Goal: Task Accomplishment & Management: Complete application form

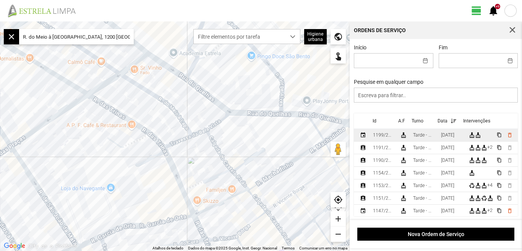
click at [454, 136] on div "[DATE]" at bounding box center [447, 134] width 13 height 5
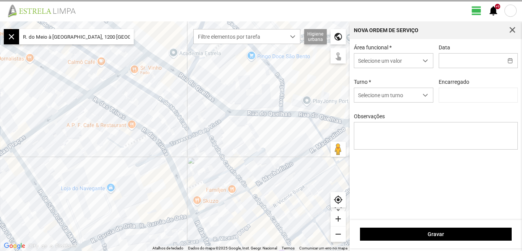
type input "[DATE]"
type input "[PERSON_NAME]"
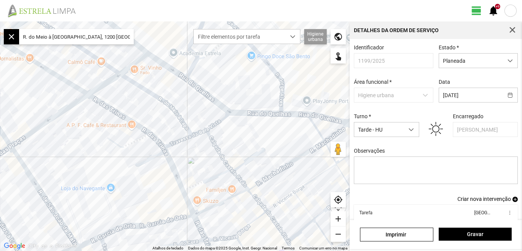
scroll to position [42, 0]
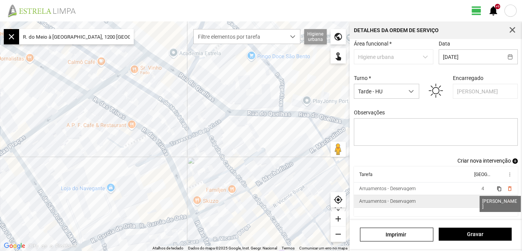
click at [482, 200] on span "1" at bounding box center [483, 200] width 3 height 5
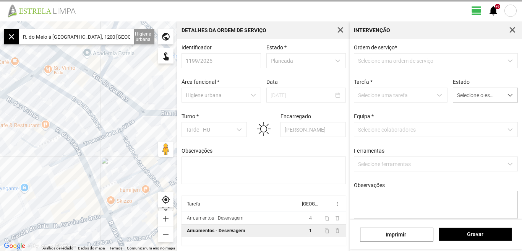
type textarea "[PERSON_NAME]"
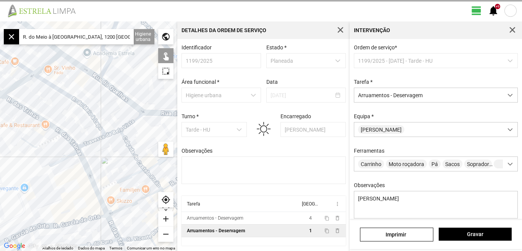
scroll to position [68, 0]
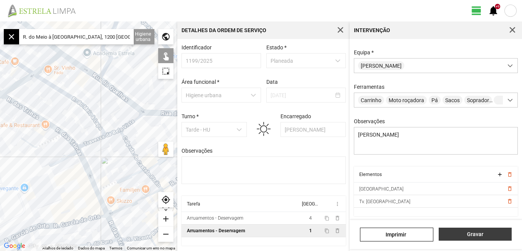
click at [468, 236] on span "Gravar" at bounding box center [475, 234] width 65 height 6
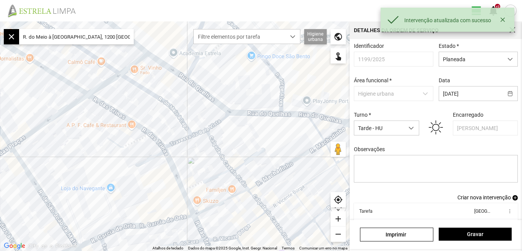
scroll to position [42, 0]
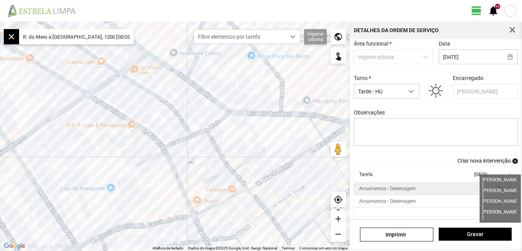
click at [482, 189] on span "4" at bounding box center [483, 188] width 3 height 5
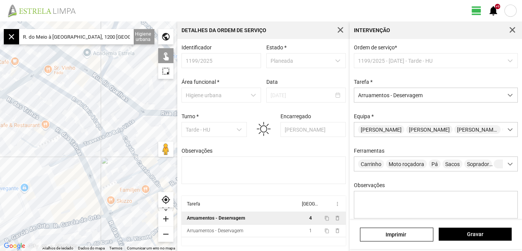
scroll to position [68, 0]
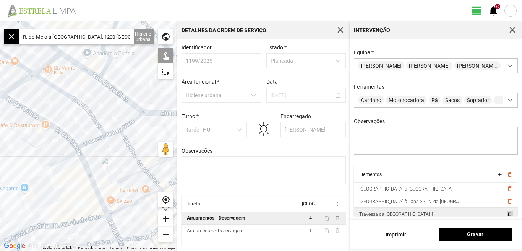
click at [507, 213] on span "delete_outline" at bounding box center [510, 214] width 6 height 6
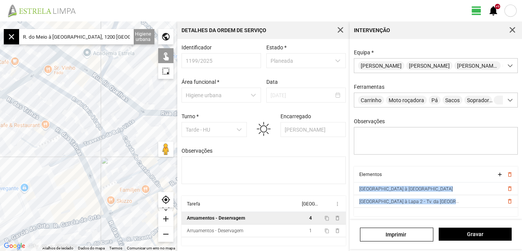
click at [497, 213] on cdk-virtual-scroll-viewport "Elementos add delete_outline [GEOGRAPHIC_DATA] à [GEOGRAPHIC_DATA] delete_outli…" at bounding box center [436, 191] width 164 height 50
click at [507, 202] on span "delete_outline" at bounding box center [510, 201] width 6 height 6
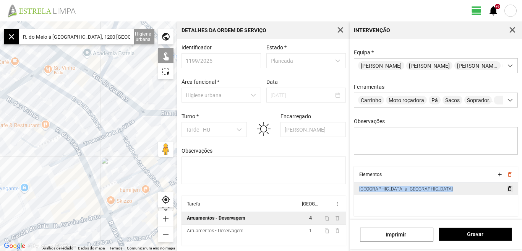
click at [507, 189] on span "delete_outline" at bounding box center [510, 188] width 6 height 6
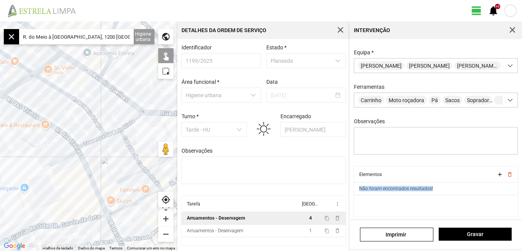
click at [504, 189] on td "Não foram encontrados resultados!" at bounding box center [436, 188] width 164 height 13
click at [126, 35] on input "R. do Meio à [GEOGRAPHIC_DATA], 1200 [GEOGRAPHIC_DATA], [GEOGRAPHIC_DATA]" at bounding box center [76, 36] width 115 height 15
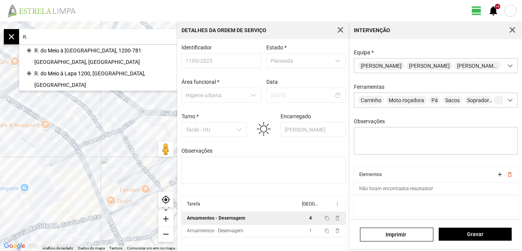
type input "R"
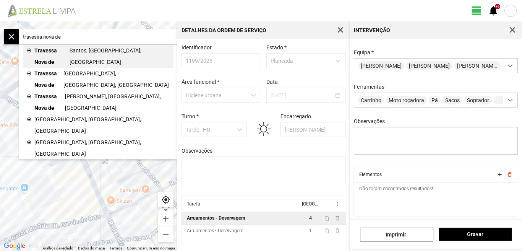
click at [81, 50] on span "Santos, [GEOGRAPHIC_DATA], [GEOGRAPHIC_DATA]" at bounding box center [120, 56] width 101 height 23
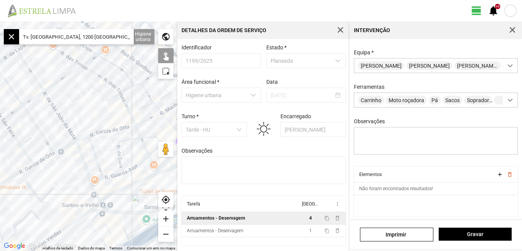
click at [165, 219] on div "add" at bounding box center [165, 218] width 15 height 15
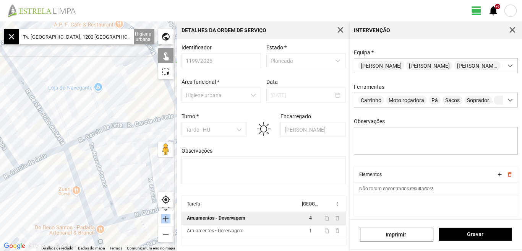
click at [165, 219] on div "add" at bounding box center [165, 218] width 15 height 15
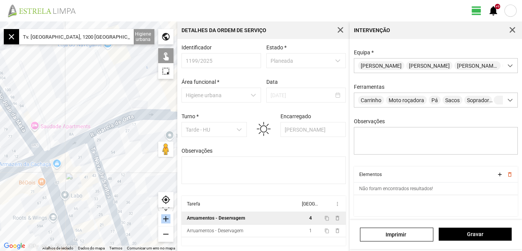
click at [165, 219] on div "add" at bounding box center [165, 218] width 15 height 15
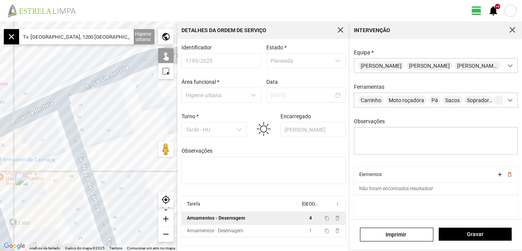
drag, startPoint x: 97, startPoint y: 149, endPoint x: 87, endPoint y: 126, distance: 25.5
click at [87, 127] on div at bounding box center [88, 135] width 177 height 229
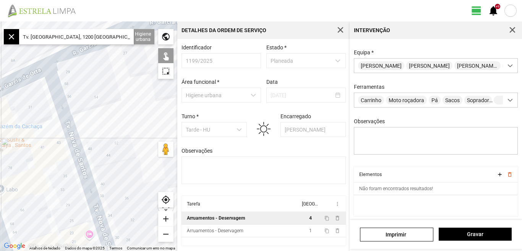
click at [57, 125] on div at bounding box center [88, 135] width 177 height 229
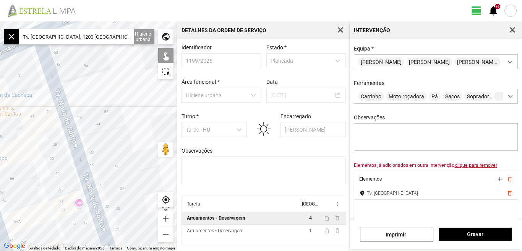
drag, startPoint x: 106, startPoint y: 129, endPoint x: 99, endPoint y: 98, distance: 31.3
click at [99, 101] on div at bounding box center [88, 135] width 177 height 229
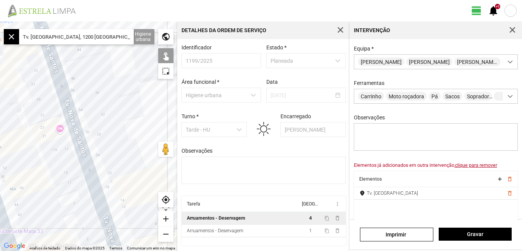
click at [66, 121] on div at bounding box center [88, 135] width 177 height 229
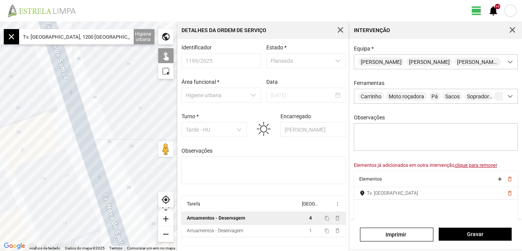
drag, startPoint x: 89, startPoint y: 97, endPoint x: 111, endPoint y: 145, distance: 52.6
click at [111, 145] on div at bounding box center [88, 135] width 177 height 229
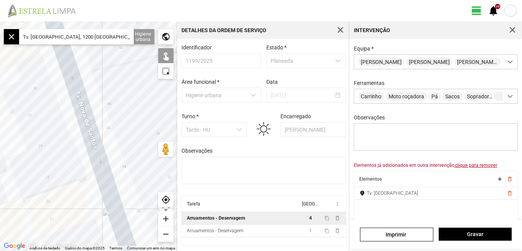
click at [164, 234] on div "remove" at bounding box center [165, 233] width 15 height 15
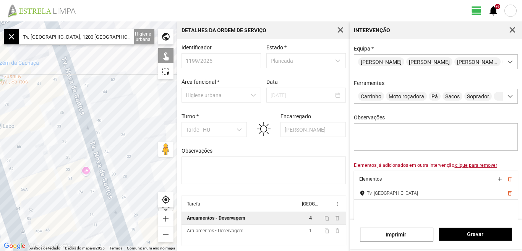
drag, startPoint x: 50, startPoint y: 164, endPoint x: 60, endPoint y: 189, distance: 27.0
click at [60, 189] on div at bounding box center [88, 135] width 177 height 229
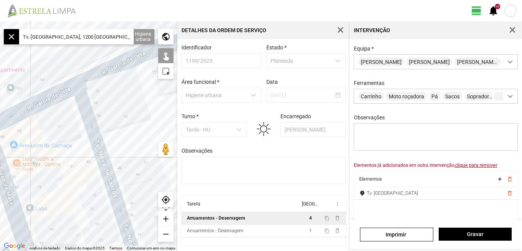
drag, startPoint x: 50, startPoint y: 152, endPoint x: 63, endPoint y: 180, distance: 30.3
click at [63, 180] on div at bounding box center [88, 135] width 177 height 229
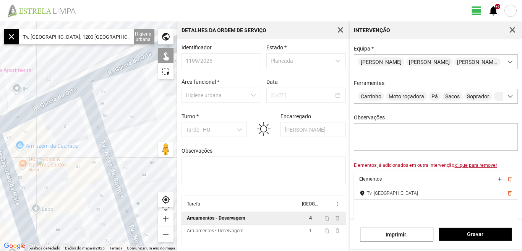
drag, startPoint x: 57, startPoint y: 154, endPoint x: 73, endPoint y: 118, distance: 39.4
click at [75, 115] on div at bounding box center [88, 135] width 177 height 229
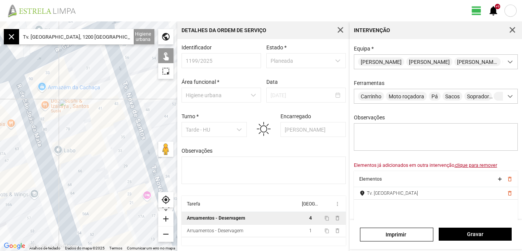
drag, startPoint x: 61, startPoint y: 139, endPoint x: 75, endPoint y: 126, distance: 18.7
click at [75, 127] on div at bounding box center [88, 135] width 177 height 229
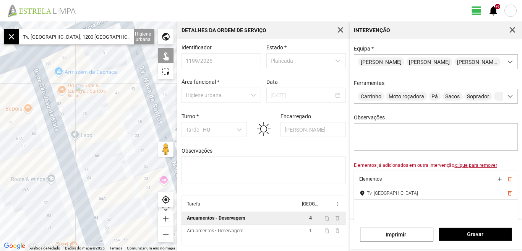
click at [124, 39] on input "Tv. [GEOGRAPHIC_DATA], 1200 [GEOGRAPHIC_DATA], [GEOGRAPHIC_DATA]" at bounding box center [76, 36] width 115 height 15
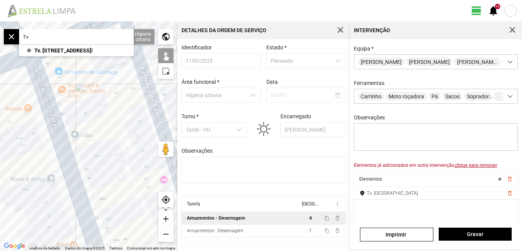
type input "T"
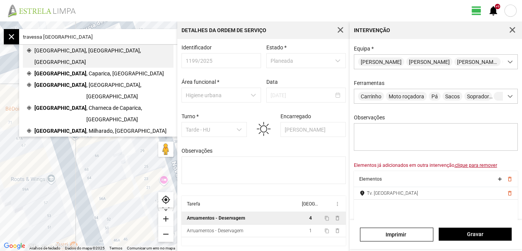
click at [44, 49] on span "[GEOGRAPHIC_DATA], [GEOGRAPHIC_DATA], [GEOGRAPHIC_DATA]" at bounding box center [101, 56] width 135 height 23
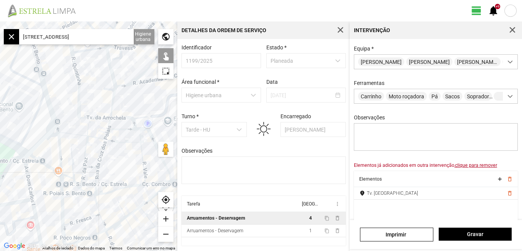
click at [166, 218] on div "add" at bounding box center [165, 218] width 15 height 15
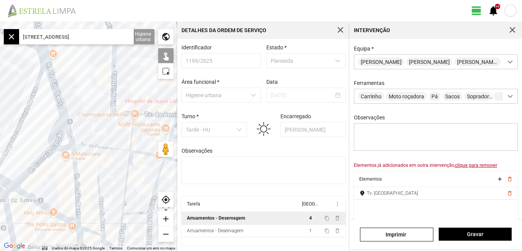
drag, startPoint x: 67, startPoint y: 146, endPoint x: 88, endPoint y: 150, distance: 21.0
click at [88, 150] on div at bounding box center [88, 135] width 177 height 229
click at [28, 37] on input "[STREET_ADDRESS]" at bounding box center [76, 36] width 115 height 15
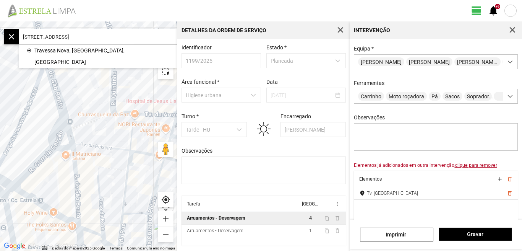
click at [129, 36] on input "[STREET_ADDRESS]" at bounding box center [76, 36] width 115 height 15
type input "t"
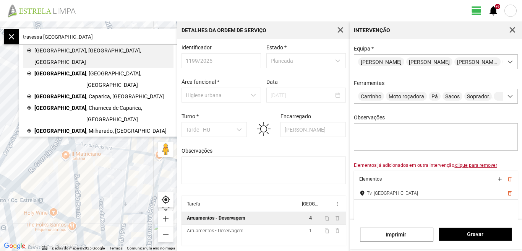
click at [70, 51] on span "[GEOGRAPHIC_DATA], [GEOGRAPHIC_DATA], [GEOGRAPHIC_DATA]" at bounding box center [101, 56] width 135 height 23
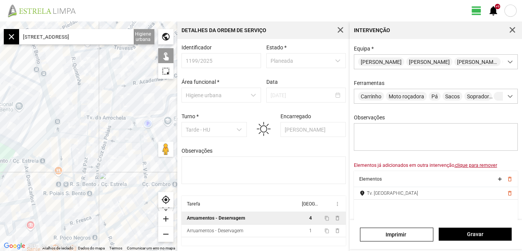
click at [167, 220] on div "add" at bounding box center [165, 218] width 15 height 15
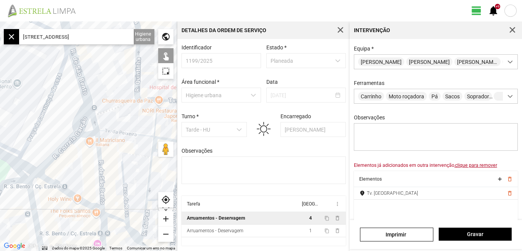
click at [133, 152] on div at bounding box center [88, 135] width 177 height 229
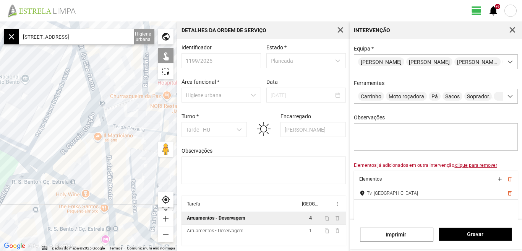
drag, startPoint x: 88, startPoint y: 158, endPoint x: 139, endPoint y: 94, distance: 81.9
click at [138, 96] on div at bounding box center [88, 135] width 177 height 229
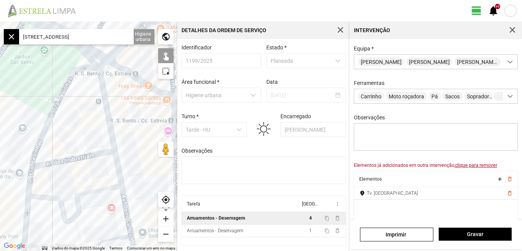
click at [103, 41] on input "[STREET_ADDRESS]" at bounding box center [76, 36] width 115 height 15
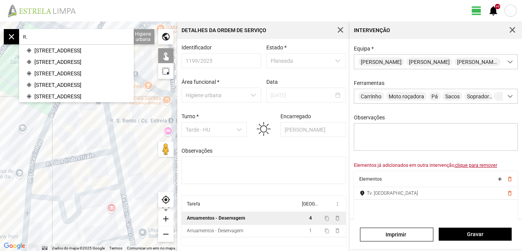
type input "R"
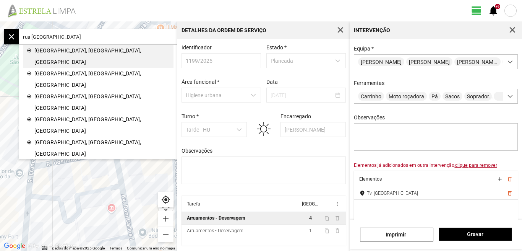
click at [76, 52] on span "[GEOGRAPHIC_DATA], [GEOGRAPHIC_DATA], [GEOGRAPHIC_DATA]" at bounding box center [101, 56] width 135 height 23
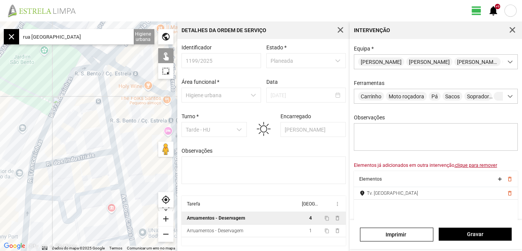
type input "R. [GEOGRAPHIC_DATA], 1200 [GEOGRAPHIC_DATA], [GEOGRAPHIC_DATA]"
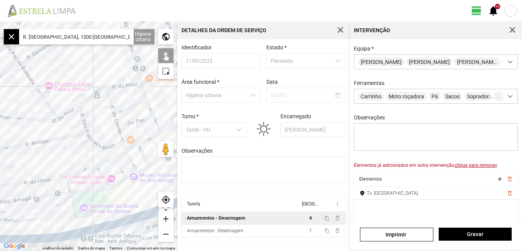
click at [167, 217] on div "add" at bounding box center [165, 218] width 15 height 15
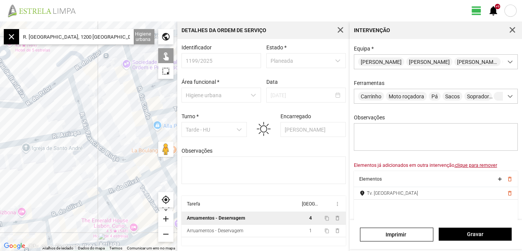
click at [93, 146] on div at bounding box center [88, 135] width 177 height 229
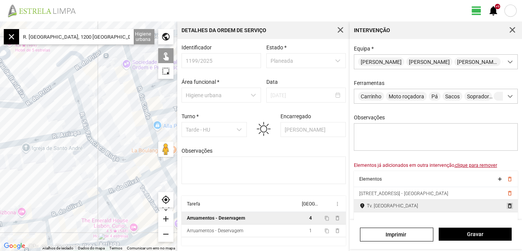
click at [507, 209] on span "delete_outline" at bounding box center [510, 206] width 6 height 6
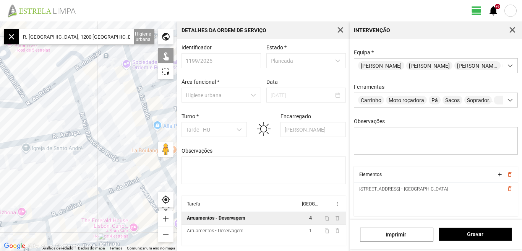
click at [80, 116] on div at bounding box center [88, 135] width 177 height 229
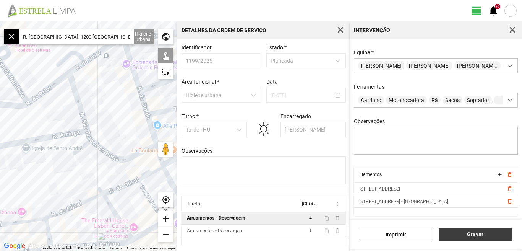
click at [477, 234] on span "Gravar" at bounding box center [475, 234] width 65 height 6
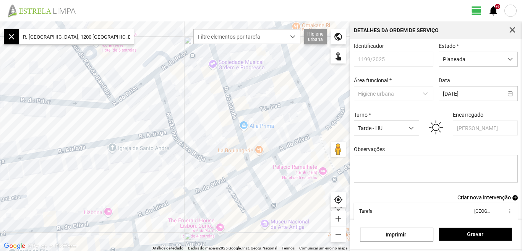
scroll to position [42, 0]
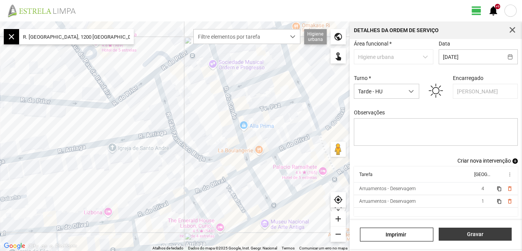
click at [479, 237] on button "Gravar" at bounding box center [475, 234] width 73 height 13
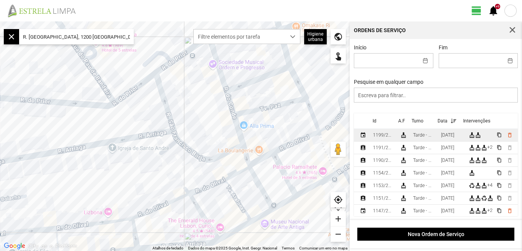
click at [455, 138] on div "[DATE]" at bounding box center [447, 134] width 13 height 5
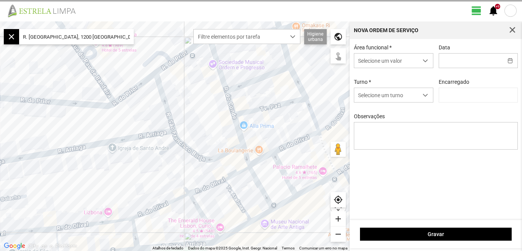
type input "[DATE]"
type input "[PERSON_NAME]"
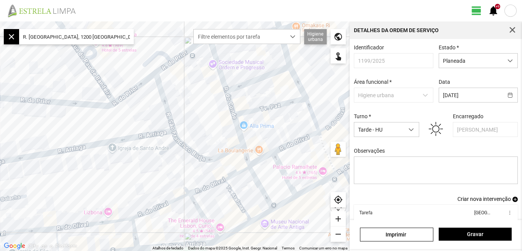
scroll to position [42, 0]
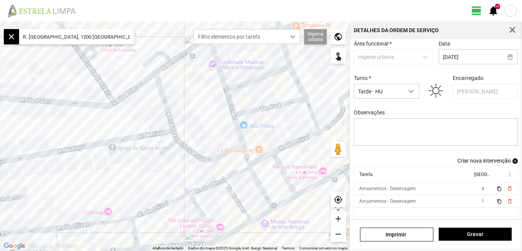
click at [467, 159] on span "Criar nova intervenção" at bounding box center [485, 161] width 54 height 6
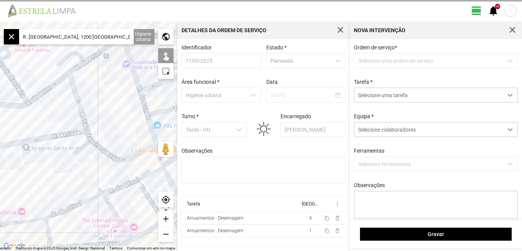
scroll to position [2, 0]
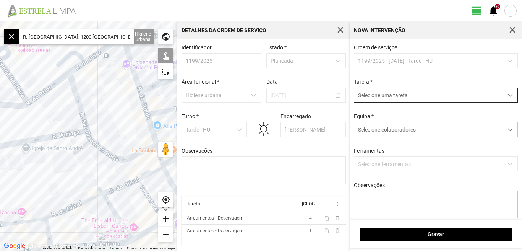
click at [508, 95] on span "dropdown trigger" at bounding box center [510, 95] width 5 height 5
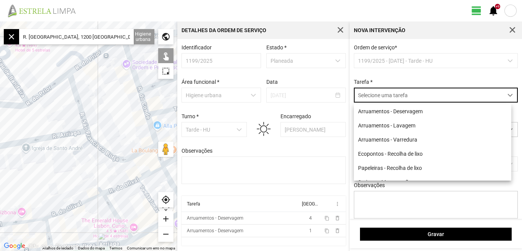
scroll to position [4, 34]
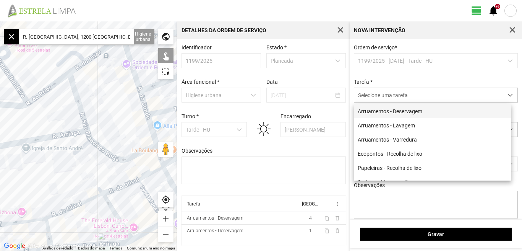
click at [387, 113] on li "Arruamentos - Deservagem" at bounding box center [433, 111] width 158 height 14
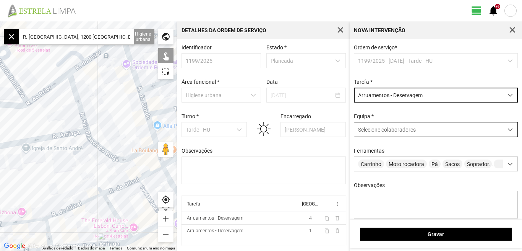
click at [508, 132] on span at bounding box center [510, 129] width 5 height 5
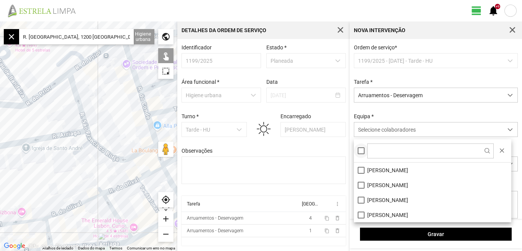
click at [362, 151] on div at bounding box center [361, 150] width 7 height 7
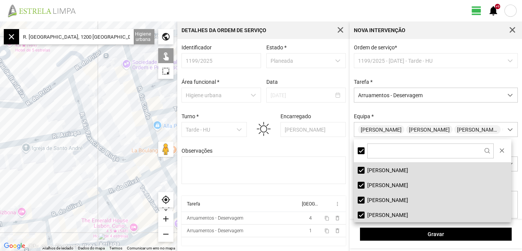
click at [126, 37] on input "R. [GEOGRAPHIC_DATA], 1200 [GEOGRAPHIC_DATA], [GEOGRAPHIC_DATA]" at bounding box center [76, 36] width 115 height 15
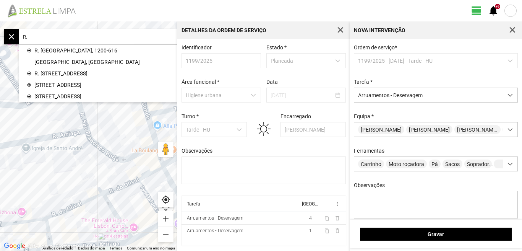
type input "R"
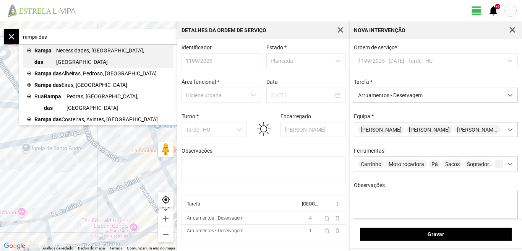
click at [63, 50] on span "Necessidades, [GEOGRAPHIC_DATA], [GEOGRAPHIC_DATA]" at bounding box center [113, 56] width 114 height 23
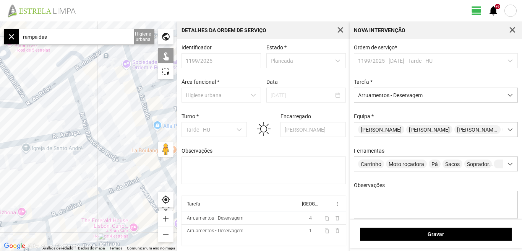
type input "Rampa das Necessidades, 1350 [GEOGRAPHIC_DATA], [GEOGRAPHIC_DATA]"
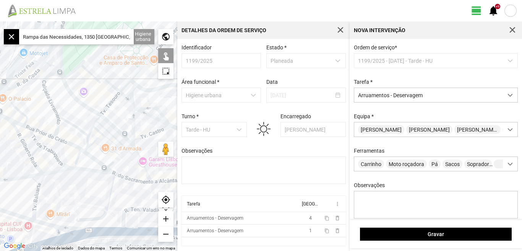
click at [165, 218] on div "add" at bounding box center [165, 218] width 15 height 15
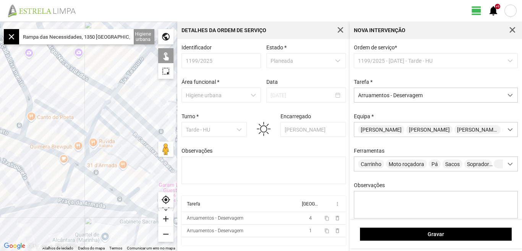
click at [166, 218] on div "add" at bounding box center [165, 218] width 15 height 15
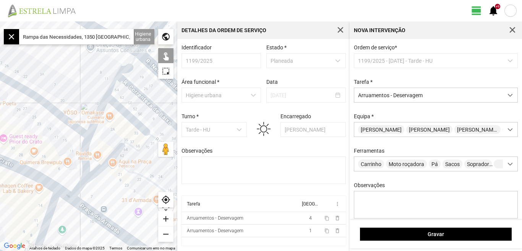
click at [167, 218] on div "add" at bounding box center [165, 218] width 15 height 15
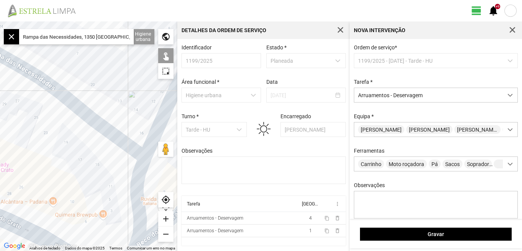
drag, startPoint x: 54, startPoint y: 147, endPoint x: 112, endPoint y: 169, distance: 62.3
click at [112, 169] on div at bounding box center [88, 135] width 177 height 229
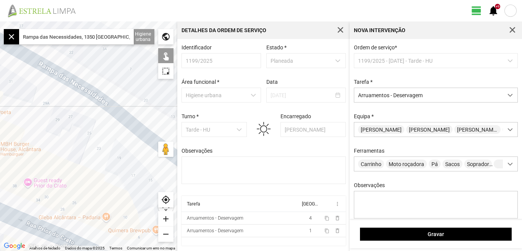
drag, startPoint x: 118, startPoint y: 165, endPoint x: 128, endPoint y: 170, distance: 11.1
click at [128, 170] on div at bounding box center [88, 135] width 177 height 229
click at [99, 99] on div at bounding box center [88, 135] width 177 height 229
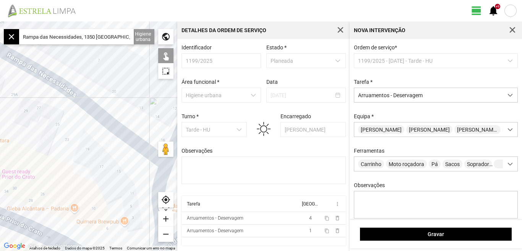
drag, startPoint x: 95, startPoint y: 159, endPoint x: 26, endPoint y: 135, distance: 73.4
click at [32, 139] on div at bounding box center [88, 135] width 177 height 229
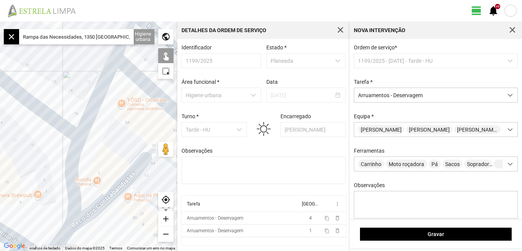
click at [165, 218] on div "add" at bounding box center [165, 218] width 15 height 15
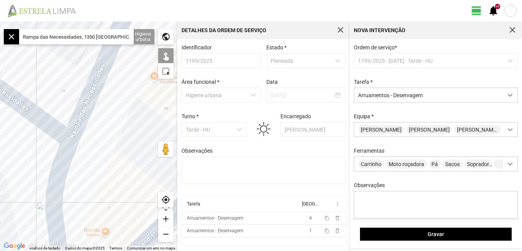
click at [75, 128] on div at bounding box center [88, 135] width 177 height 229
click at [62, 158] on div at bounding box center [88, 135] width 177 height 229
click at [63, 158] on div at bounding box center [88, 135] width 177 height 229
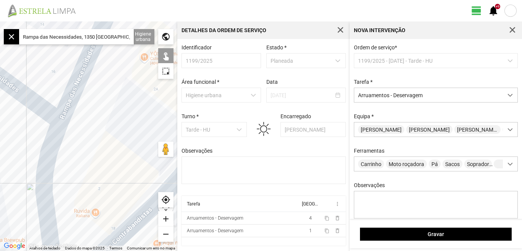
drag, startPoint x: 98, startPoint y: 187, endPoint x: 75, endPoint y: 150, distance: 44.3
click at [76, 153] on div at bounding box center [88, 135] width 177 height 229
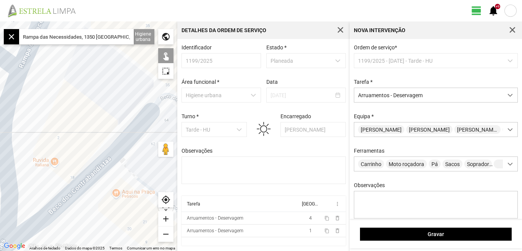
drag, startPoint x: 67, startPoint y: 120, endPoint x: 74, endPoint y: 182, distance: 62.3
click at [76, 187] on div at bounding box center [88, 135] width 177 height 229
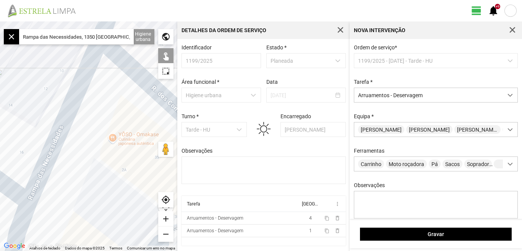
drag, startPoint x: 88, startPoint y: 183, endPoint x: 86, endPoint y: 167, distance: 15.4
click at [88, 201] on div at bounding box center [88, 135] width 177 height 229
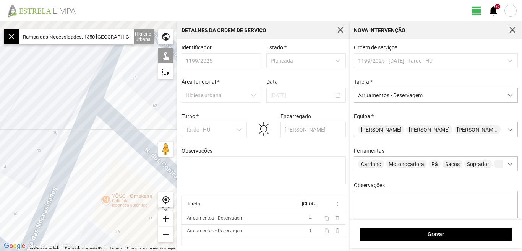
drag, startPoint x: 94, startPoint y: 172, endPoint x: 75, endPoint y: 187, distance: 24.5
click at [77, 206] on div at bounding box center [88, 135] width 177 height 229
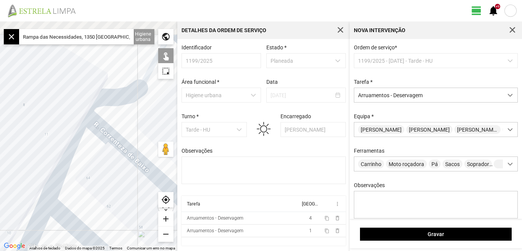
click at [103, 156] on div at bounding box center [88, 135] width 177 height 229
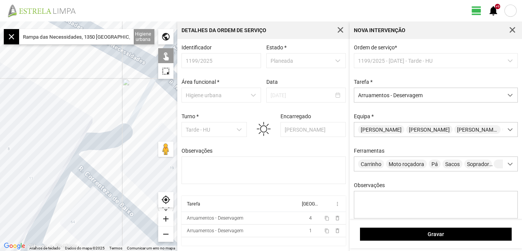
click at [62, 175] on div at bounding box center [88, 135] width 177 height 229
click at [163, 219] on div "add" at bounding box center [165, 218] width 15 height 15
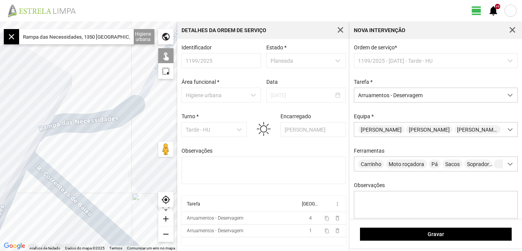
drag, startPoint x: 127, startPoint y: 185, endPoint x: 103, endPoint y: 161, distance: 33.8
click at [103, 161] on div at bounding box center [88, 135] width 177 height 229
click at [82, 135] on div at bounding box center [88, 135] width 177 height 229
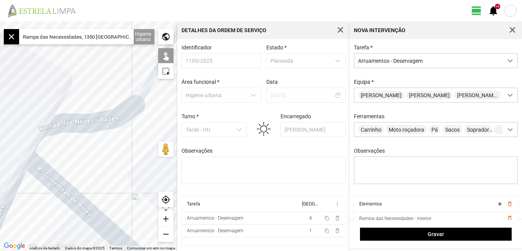
scroll to position [68, 0]
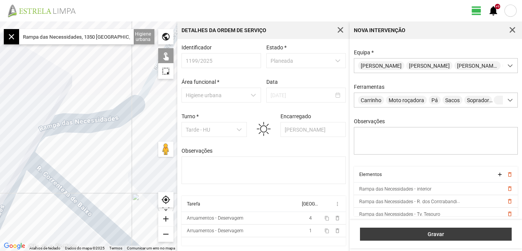
click at [437, 236] on span "Gravar" at bounding box center [436, 234] width 144 height 6
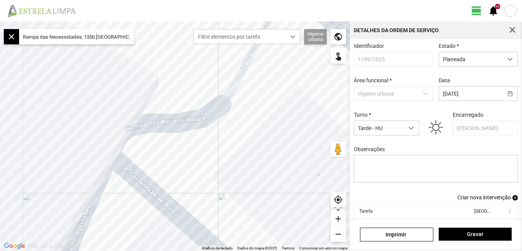
scroll to position [42, 0]
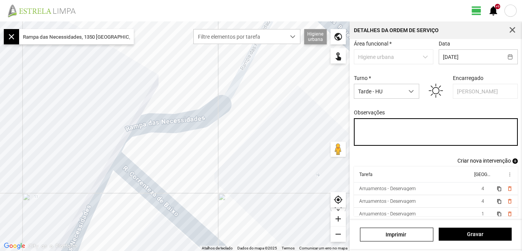
click at [370, 131] on textarea "Observações" at bounding box center [436, 132] width 164 height 28
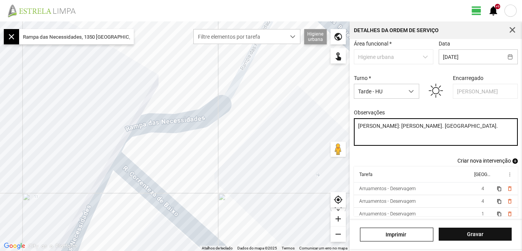
type textarea "[PERSON_NAME]: [PERSON_NAME]. [GEOGRAPHIC_DATA]."
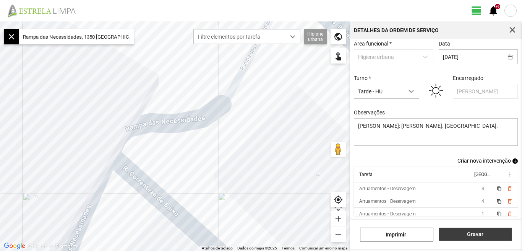
click at [473, 236] on span "Gravar" at bounding box center [475, 234] width 65 height 6
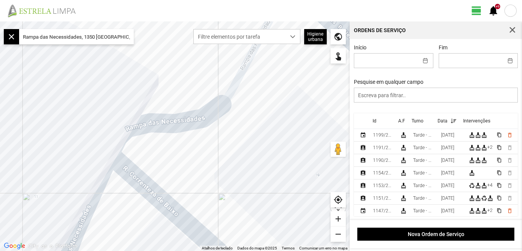
scroll to position [2, 0]
